Goal: Find contact information: Find contact information

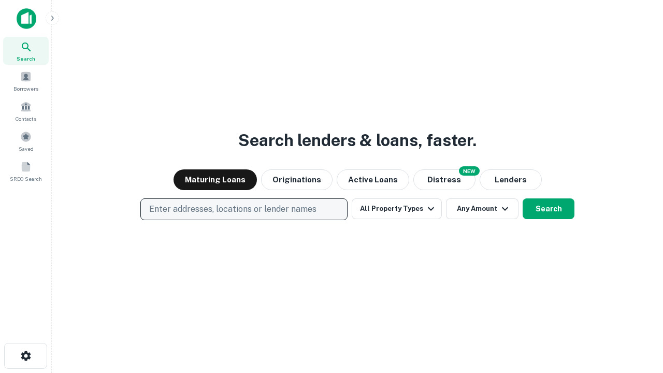
click at [244, 209] on p "Enter addresses, locations or lender names" at bounding box center [232, 209] width 167 height 12
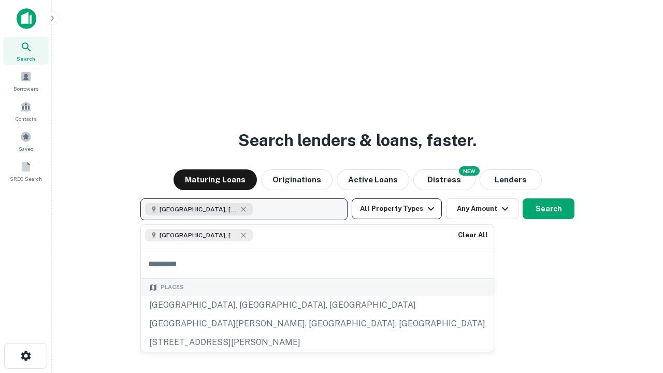
click at [397, 209] on button "All Property Types" at bounding box center [397, 208] width 90 height 21
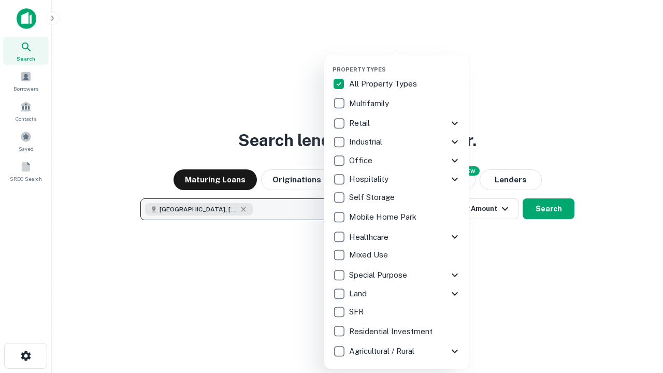
click at [405, 63] on button "button" at bounding box center [405, 63] width 145 height 1
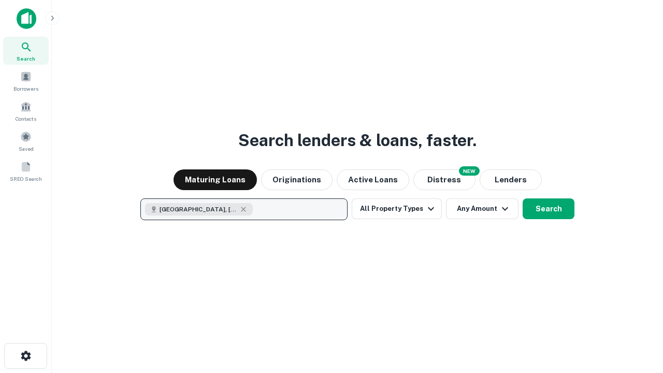
scroll to position [17, 0]
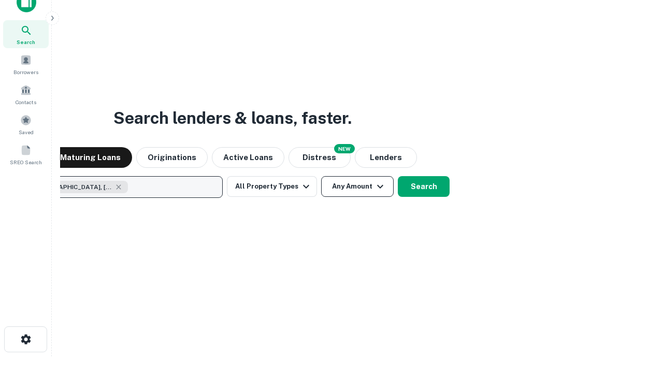
click at [321, 176] on button "Any Amount" at bounding box center [357, 186] width 73 height 21
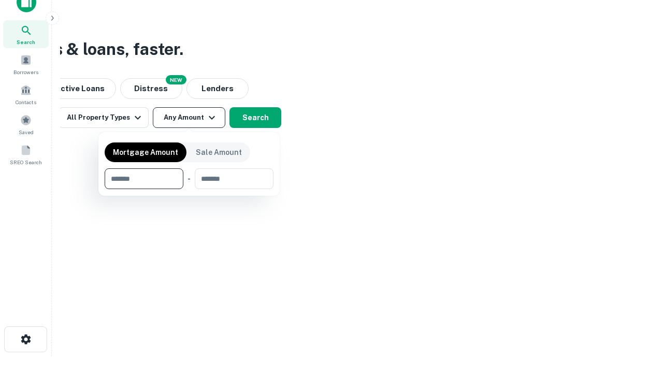
type input "*******"
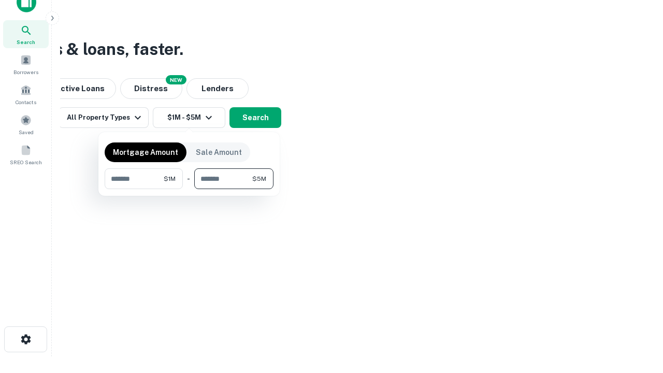
type input "*******"
click at [189, 189] on button "button" at bounding box center [189, 189] width 169 height 1
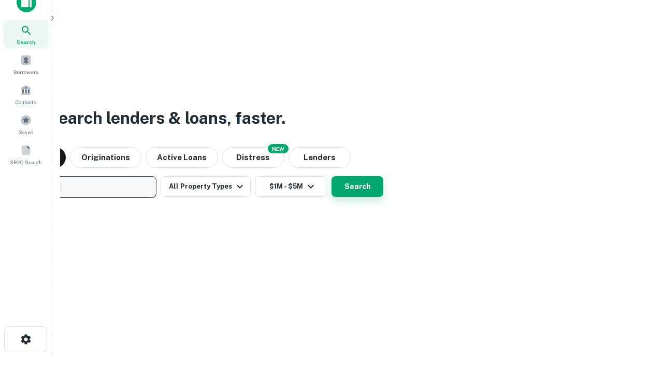
click at [332, 176] on button "Search" at bounding box center [358, 186] width 52 height 21
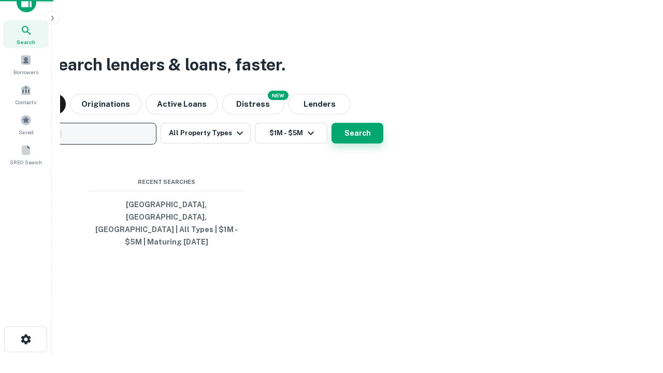
scroll to position [34, 293]
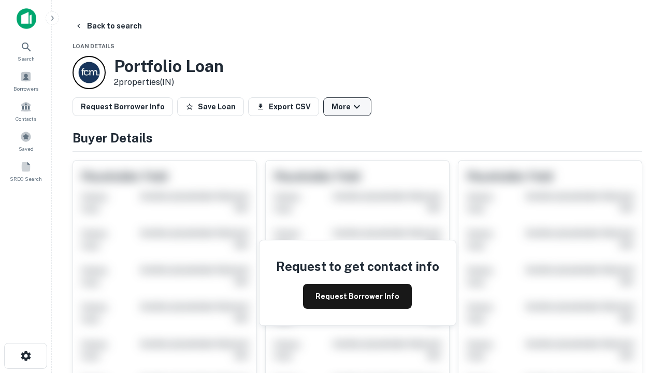
click at [347, 107] on button "More" at bounding box center [347, 106] width 48 height 19
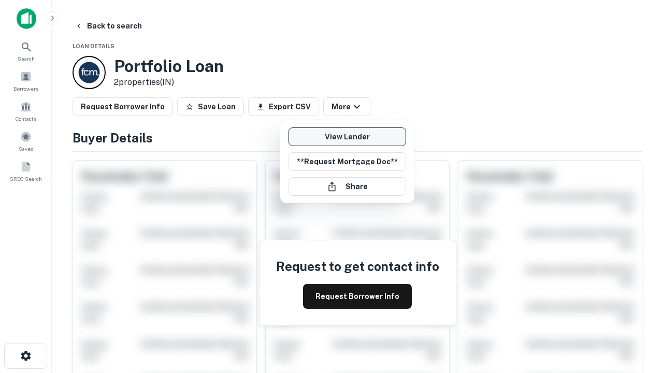
click at [347, 137] on link "View Lender" at bounding box center [348, 136] width 118 height 19
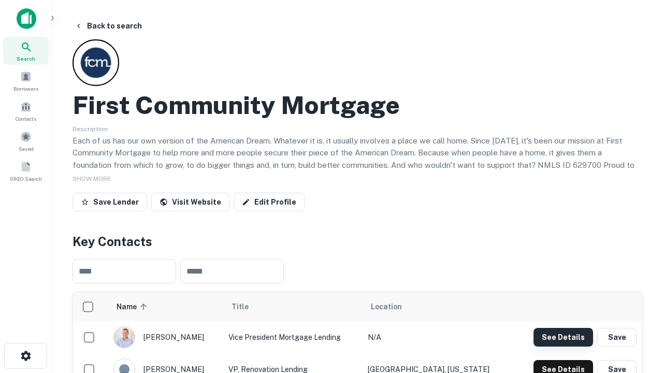
click at [563, 337] on button "See Details" at bounding box center [564, 337] width 60 height 19
click at [25, 356] on icon "button" at bounding box center [26, 356] width 12 height 12
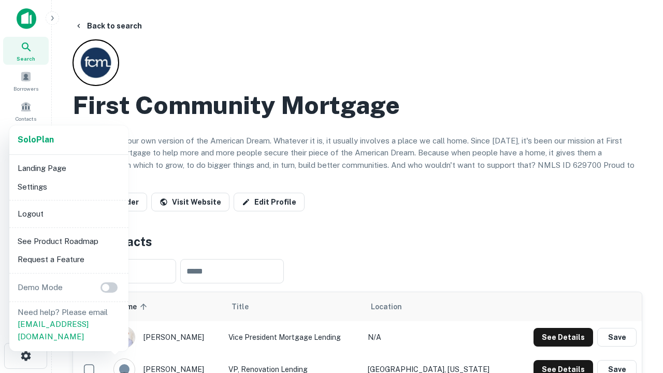
click at [68, 213] on li "Logout" at bounding box center [68, 214] width 111 height 19
